Goal: Book appointment/travel/reservation

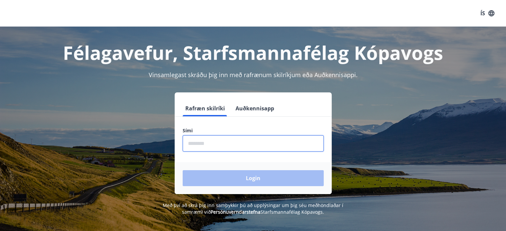
click at [251, 140] on input "phone" at bounding box center [253, 143] width 141 height 16
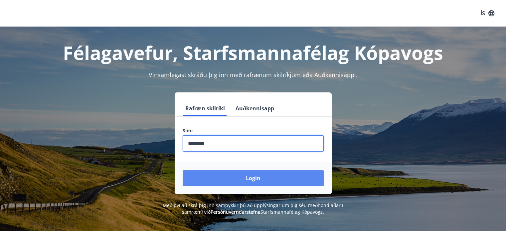
type input "********"
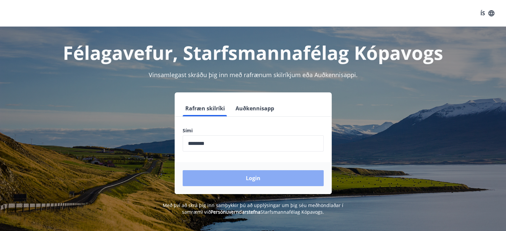
click at [248, 179] on button "Login" at bounding box center [253, 178] width 141 height 16
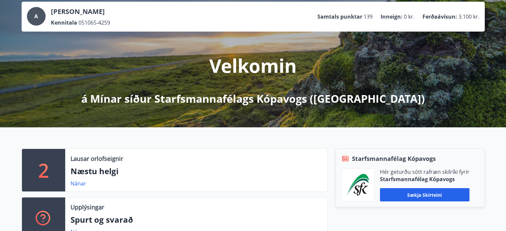
scroll to position [40, 0]
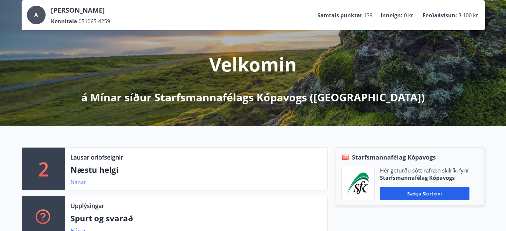
click at [76, 181] on link "Nánar" at bounding box center [79, 182] width 16 height 7
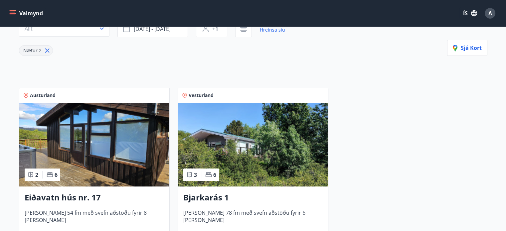
scroll to position [120, 0]
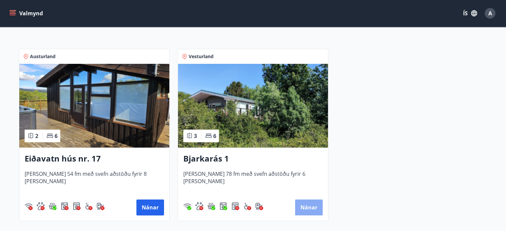
click at [308, 209] on button "Nánar" at bounding box center [309, 208] width 28 height 16
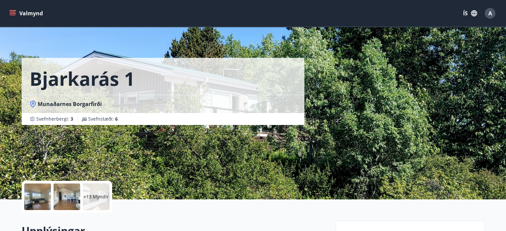
click at [320, 210] on div "+13 Myndir" at bounding box center [175, 197] width 306 height 32
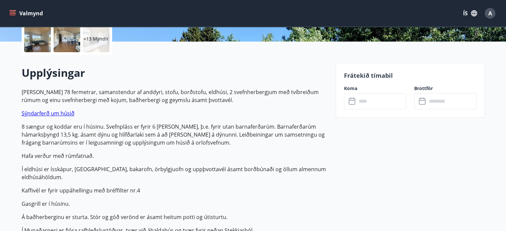
scroll to position [160, 0]
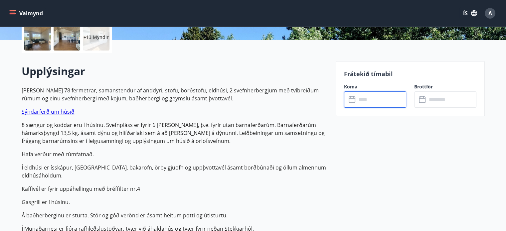
click at [373, 100] on input "text" at bounding box center [381, 99] width 50 height 16
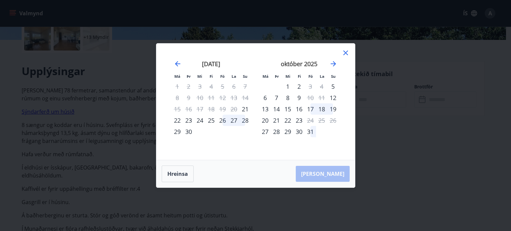
click at [222, 122] on div "26" at bounding box center [222, 120] width 11 height 11
click at [246, 120] on div "28" at bounding box center [244, 120] width 11 height 11
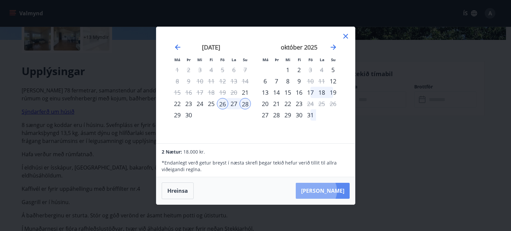
click at [336, 191] on button "Taka Frá" at bounding box center [323, 191] width 54 height 16
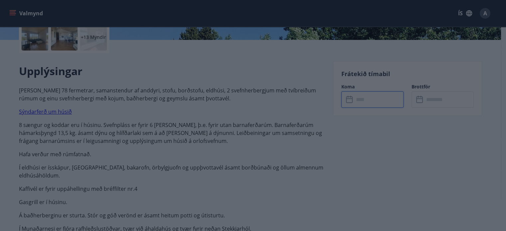
type input "******"
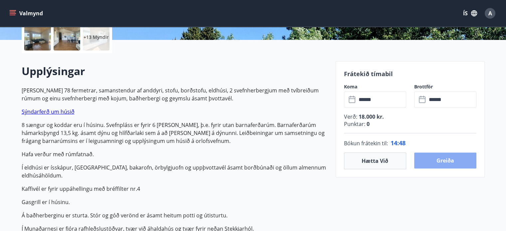
click at [442, 161] on button "Greiða" at bounding box center [445, 161] width 62 height 16
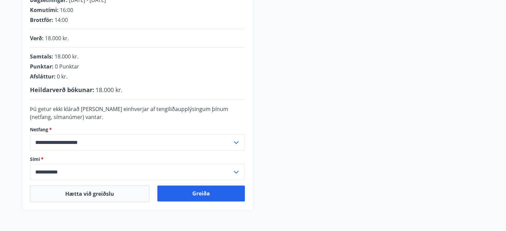
scroll to position [173, 0]
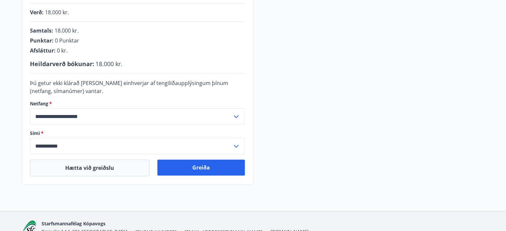
click at [333, 36] on div "**********" at bounding box center [253, 55] width 463 height 259
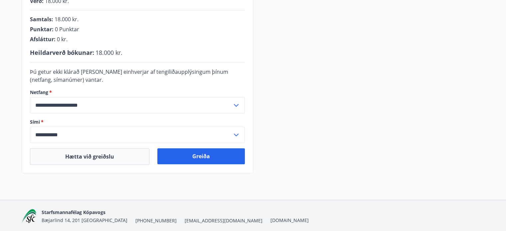
scroll to position [208, 0]
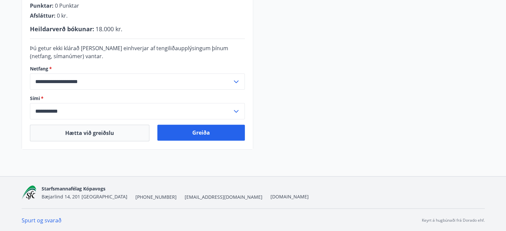
click at [410, 29] on div "**********" at bounding box center [253, 20] width 463 height 259
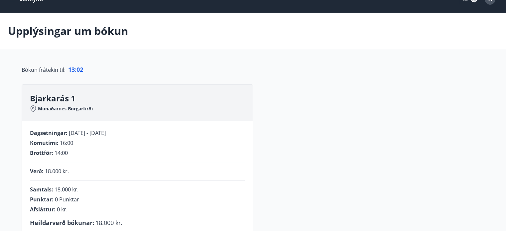
scroll to position [0, 0]
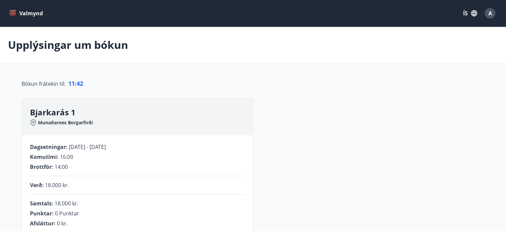
click at [391, 67] on main "**********" at bounding box center [253, 192] width 506 height 331
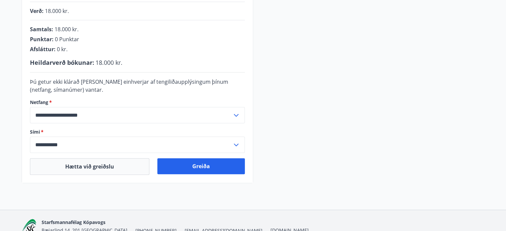
scroll to position [186, 0]
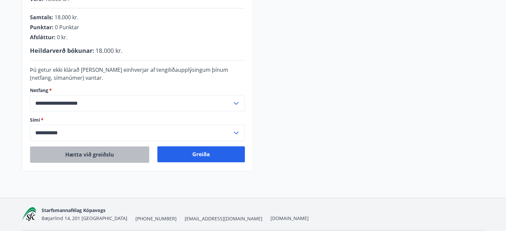
click at [109, 155] on button "Hætta við greiðslu" at bounding box center [89, 154] width 119 height 17
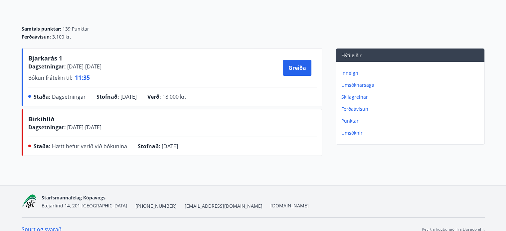
scroll to position [73, 0]
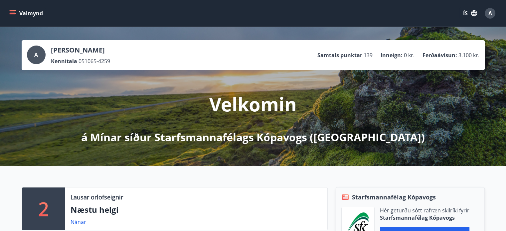
click at [12, 17] on button "Valmynd" at bounding box center [27, 13] width 38 height 12
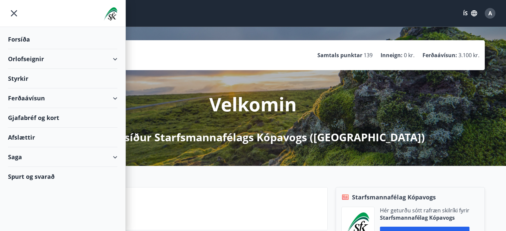
click at [113, 96] on div "Ferðaávísun" at bounding box center [62, 98] width 109 height 20
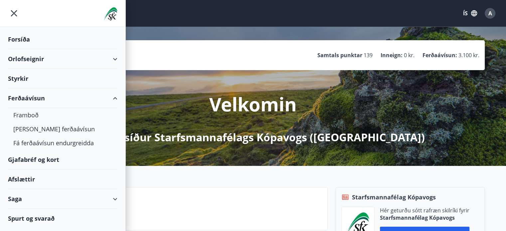
click at [38, 162] on div "Gjafabréf og kort" at bounding box center [62, 160] width 109 height 20
click at [11, 12] on icon "menu" at bounding box center [14, 13] width 12 height 12
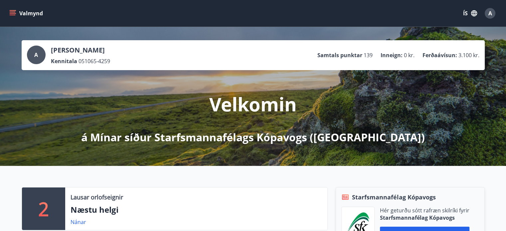
click at [321, 14] on div "Valmynd ÍS A" at bounding box center [253, 13] width 490 height 16
click at [11, 14] on icon "menu" at bounding box center [12, 13] width 7 height 7
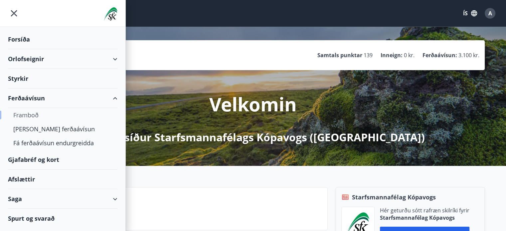
click at [30, 116] on div "Framboð" at bounding box center [62, 115] width 99 height 14
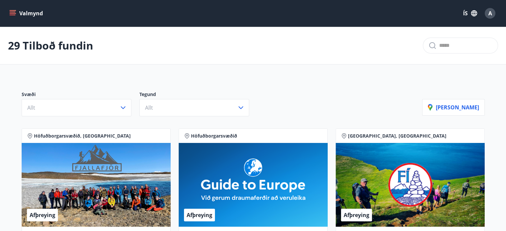
click at [297, 79] on div "Svæði Allt Tegund Allt Sýna kort" at bounding box center [253, 101] width 479 height 47
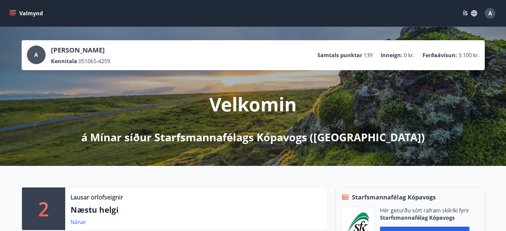
click at [12, 14] on icon "menu" at bounding box center [12, 13] width 7 height 7
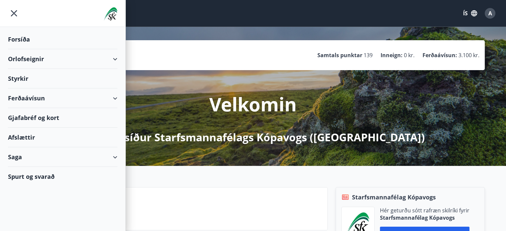
click at [114, 96] on div "Ferðaávísun" at bounding box center [62, 98] width 109 height 20
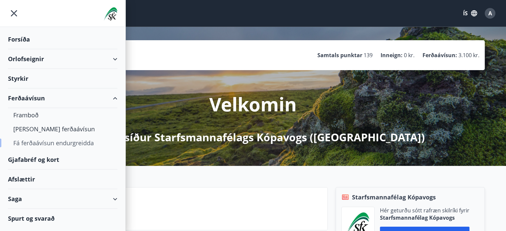
click at [72, 142] on div "Fá ferðaávísun endurgreidda" at bounding box center [62, 143] width 99 height 14
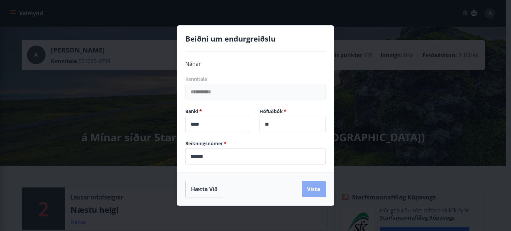
click at [314, 189] on button "Vista" at bounding box center [314, 189] width 24 height 16
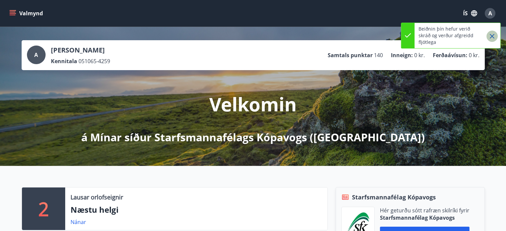
click at [494, 38] on icon "Close" at bounding box center [492, 36] width 5 height 5
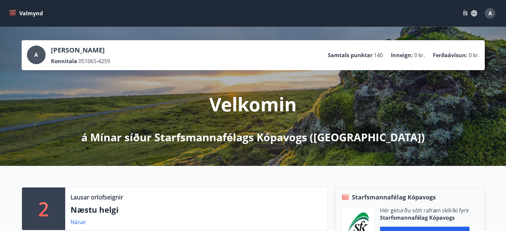
click at [216, 9] on div "Valmynd ÍS A" at bounding box center [253, 13] width 490 height 16
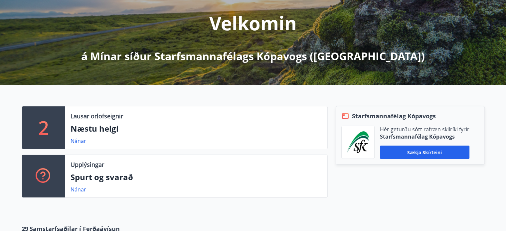
scroll to position [93, 0]
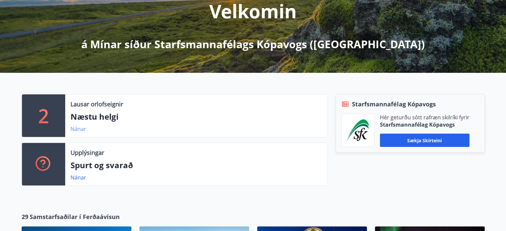
click at [78, 128] on link "Nánar" at bounding box center [79, 128] width 16 height 7
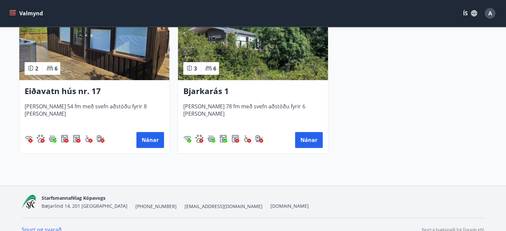
scroll to position [197, 0]
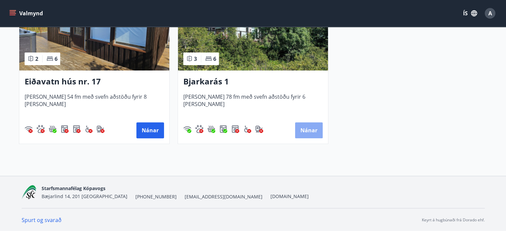
click at [307, 128] on button "Nánar" at bounding box center [309, 130] width 28 height 16
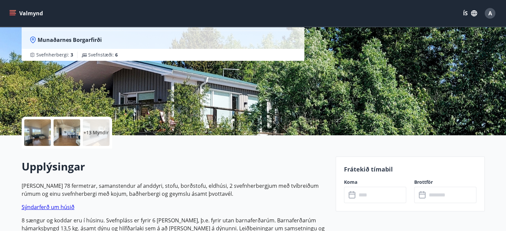
scroll to position [80, 0]
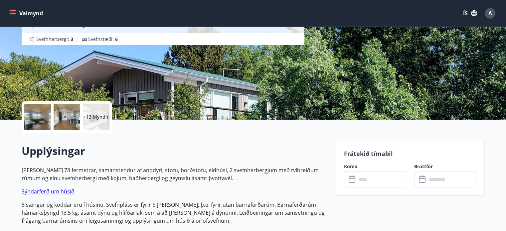
click at [33, 122] on div at bounding box center [37, 117] width 27 height 27
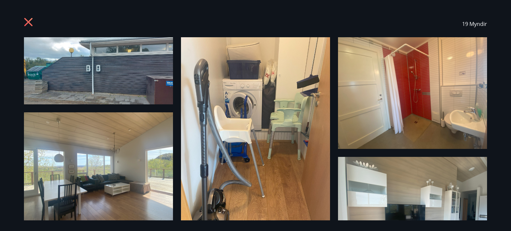
click at [503, 53] on div "19 Myndir" at bounding box center [255, 115] width 511 height 231
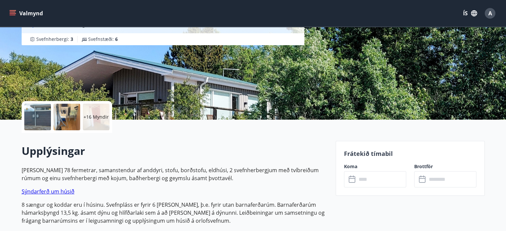
click at [59, 193] on link "Sýndarferð um húsið" at bounding box center [48, 191] width 53 height 7
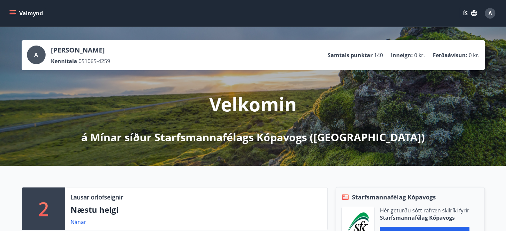
click at [172, 178] on div "2 Lausar orlofseignir Næstu helgi Nánar Upplýsingar Spurt og svarað Nánar Starf…" at bounding box center [253, 230] width 506 height 129
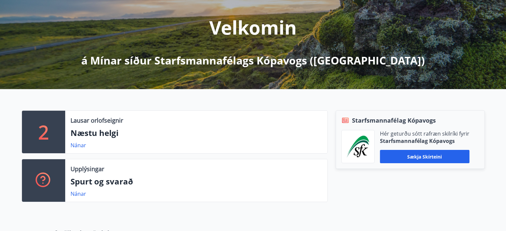
scroll to position [93, 0]
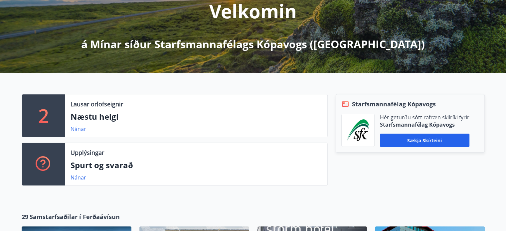
click at [79, 128] on link "Nánar" at bounding box center [79, 128] width 16 height 7
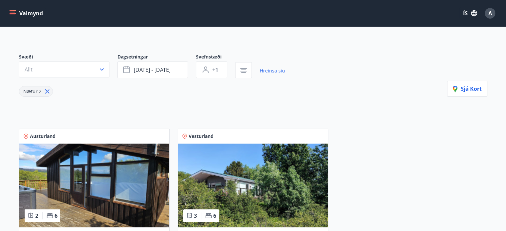
scroll to position [53, 0]
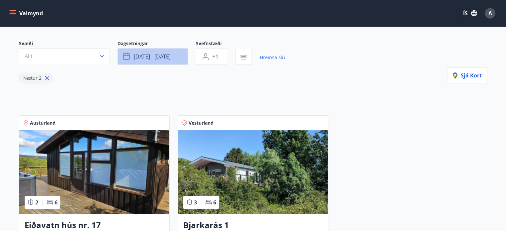
click at [176, 57] on button "sep 26 - sep 29" at bounding box center [152, 56] width 71 height 17
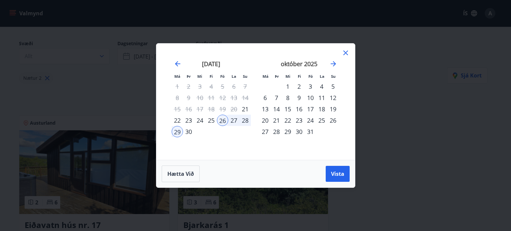
click at [245, 118] on div "28" at bounding box center [244, 120] width 11 height 11
click at [335, 177] on span "Vista" at bounding box center [337, 173] width 13 height 7
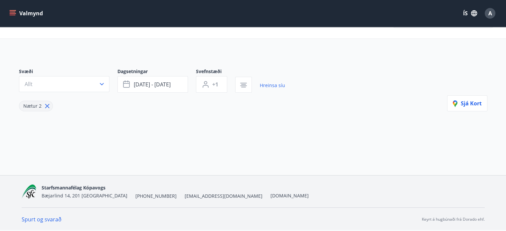
scroll to position [25, 0]
click at [174, 83] on button "sep 28 - sep 29" at bounding box center [152, 84] width 71 height 17
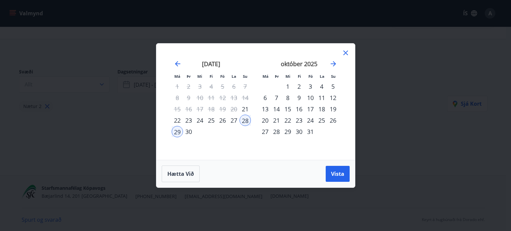
click at [222, 120] on div "26" at bounding box center [222, 120] width 11 height 11
click at [243, 122] on div "28" at bounding box center [244, 120] width 11 height 11
click at [336, 171] on span "Vista" at bounding box center [337, 173] width 13 height 7
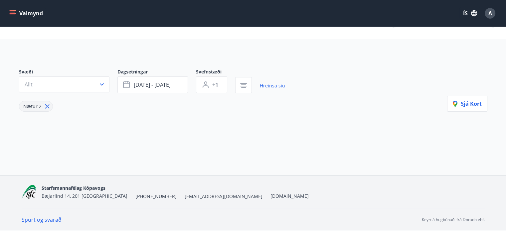
click at [350, 112] on div "Svæði Allt Dagsetningar sep 26 - sep 28 Svefnstæði +1 Hreinsa síu Nætur 2 Sjá k…" at bounding box center [253, 101] width 479 height 96
click at [468, 108] on button "Sjá kort" at bounding box center [467, 104] width 40 height 16
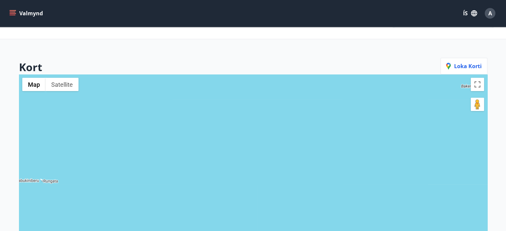
drag, startPoint x: 394, startPoint y: 125, endPoint x: 419, endPoint y: 60, distance: 70.0
click at [419, 60] on div "Kort Loka korti ← Move left → Move right ↑ Move up ↓ Move down + Zoom in - Zoom…" at bounding box center [253, 182] width 468 height 248
